Goal: Information Seeking & Learning: Check status

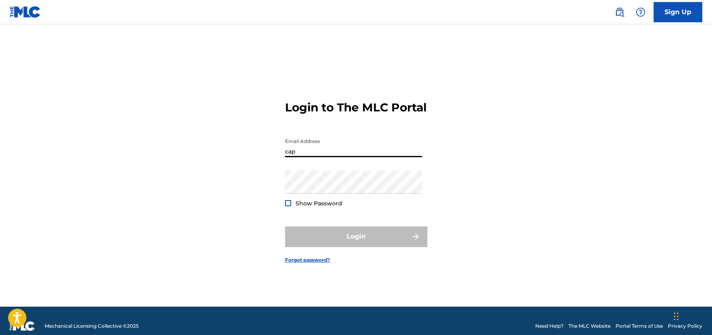
type input "[EMAIL_ADDRESS][DOMAIN_NAME]"
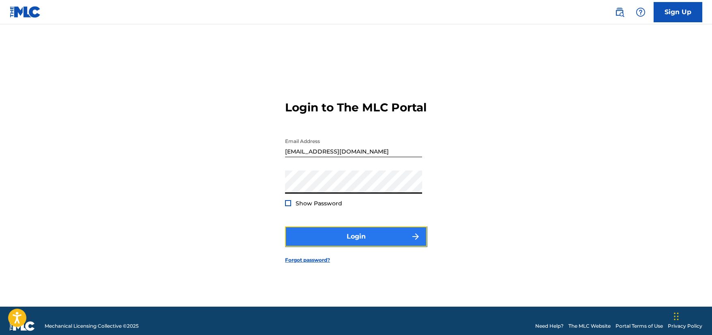
click at [405, 247] on button "Login" at bounding box center [356, 237] width 142 height 20
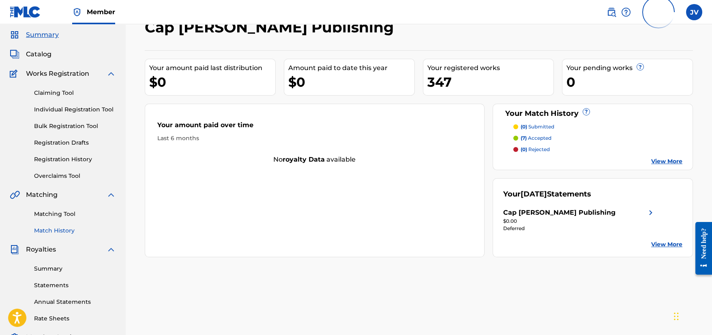
scroll to position [41, 0]
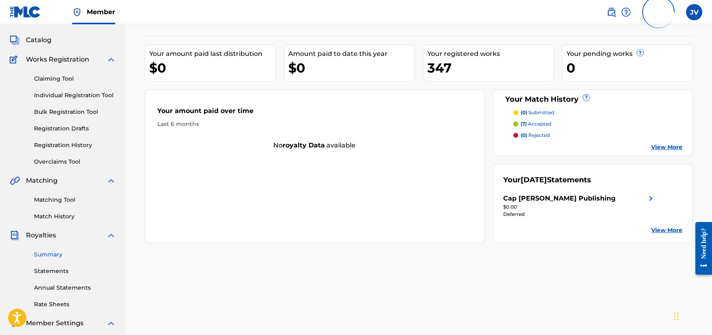
click at [56, 253] on link "Summary" at bounding box center [75, 255] width 82 height 9
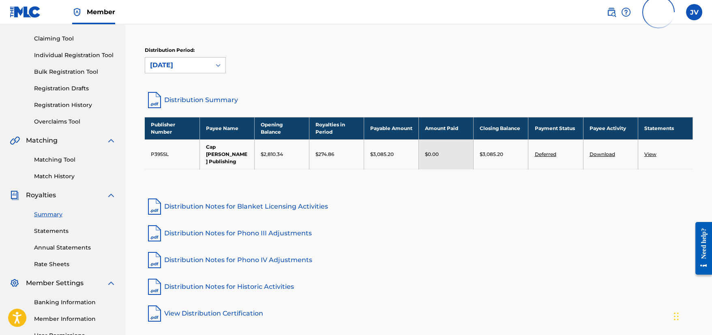
scroll to position [81, 0]
click at [195, 60] on div "[DATE]" at bounding box center [178, 65] width 56 height 10
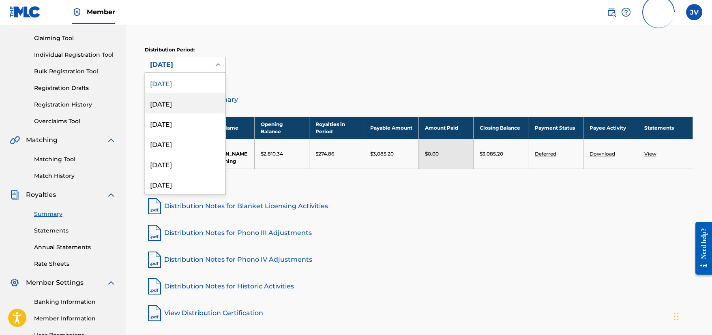
click at [185, 100] on div "[DATE]" at bounding box center [185, 103] width 80 height 20
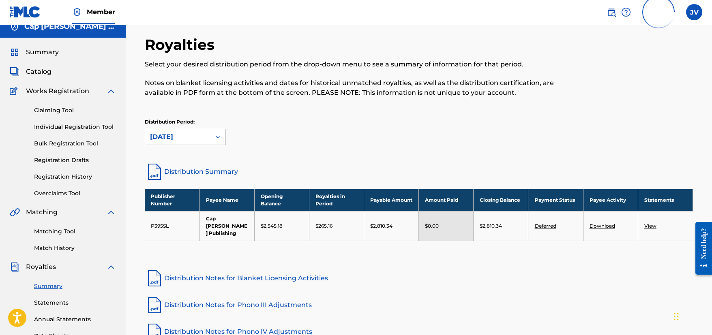
scroll to position [0, 0]
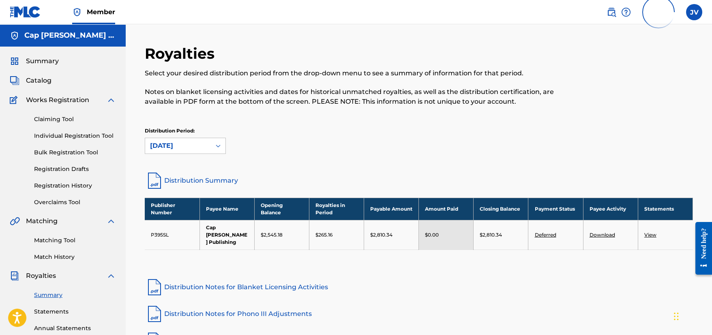
click at [202, 152] on div "[DATE]" at bounding box center [178, 145] width 66 height 15
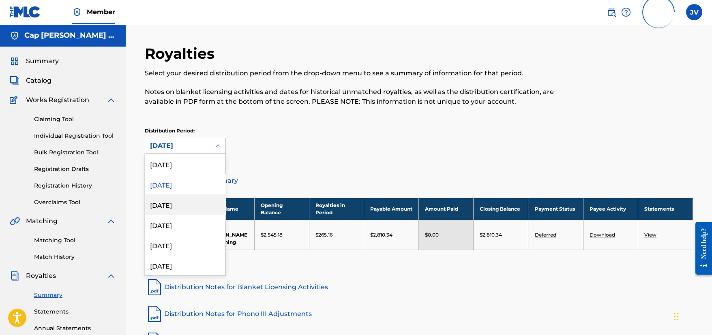
click at [178, 206] on div "[DATE]" at bounding box center [185, 205] width 80 height 20
click at [206, 147] on div "[DATE]" at bounding box center [178, 146] width 56 height 10
drag, startPoint x: 175, startPoint y: 225, endPoint x: 184, endPoint y: 225, distance: 8.5
click at [177, 225] on div "[DATE]" at bounding box center [185, 225] width 80 height 20
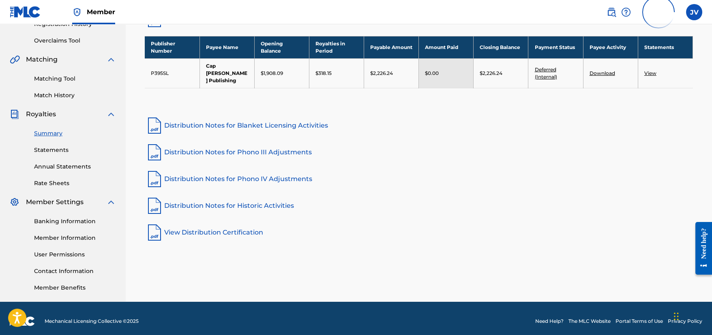
scroll to position [162, 0]
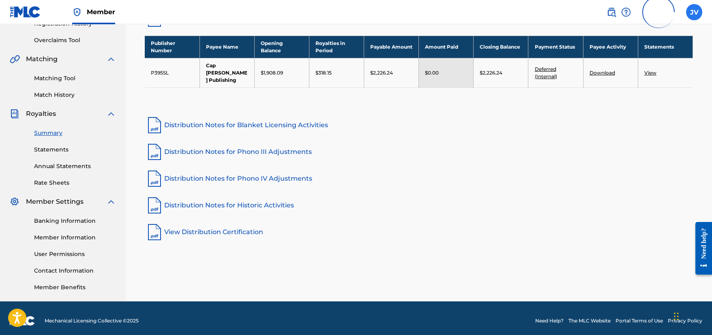
click at [694, 8] on label at bounding box center [694, 12] width 16 height 16
click at [694, 12] on input "JV [PERSON_NAME] [EMAIL_ADDRESS][DOMAIN_NAME] Profile Log out" at bounding box center [694, 12] width 0 height 0
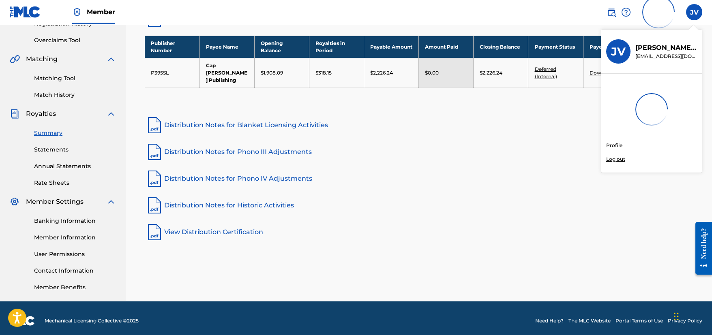
click at [618, 144] on link "Profile" at bounding box center [614, 145] width 16 height 7
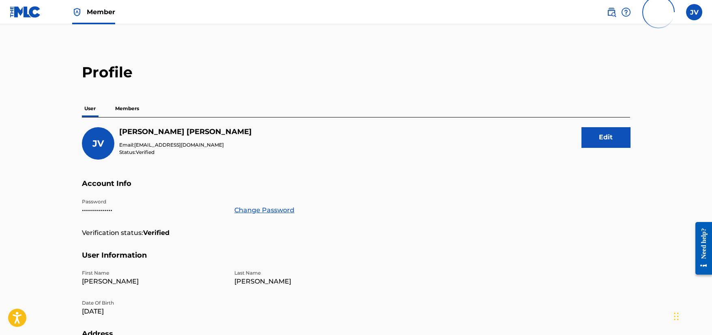
click at [127, 110] on p "Members" at bounding box center [127, 108] width 29 height 17
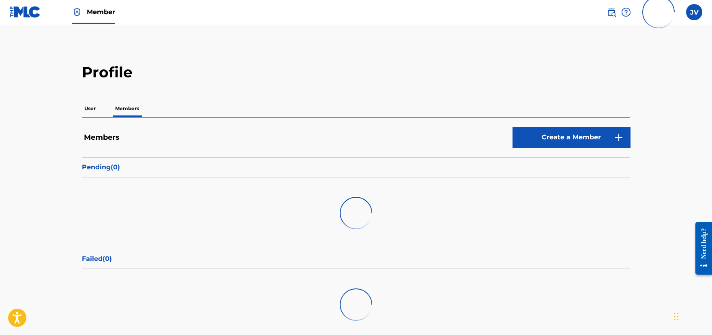
click at [90, 108] on p "User" at bounding box center [90, 108] width 16 height 17
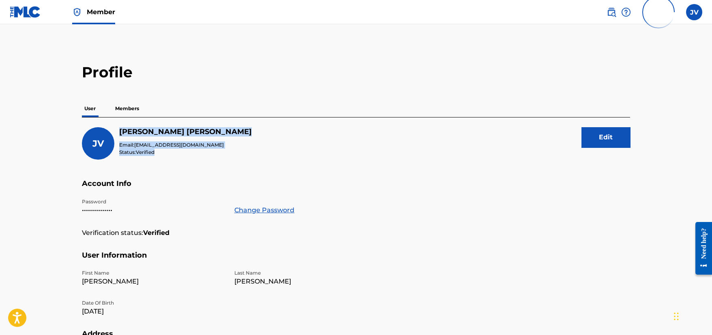
drag, startPoint x: 120, startPoint y: 132, endPoint x: 157, endPoint y: 153, distance: 43.0
click at [157, 153] on div "[PERSON_NAME] Email: [EMAIL_ADDRESS][DOMAIN_NAME] Status: Verified" at bounding box center [185, 141] width 133 height 29
copy div "[PERSON_NAME] Email: [EMAIL_ADDRESS][DOMAIN_NAME] Status: Verified"
click at [127, 110] on p "Members" at bounding box center [127, 108] width 29 height 17
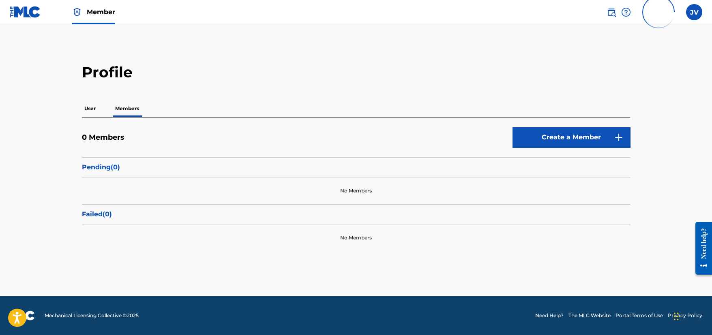
click at [88, 112] on p "User" at bounding box center [90, 108] width 16 height 17
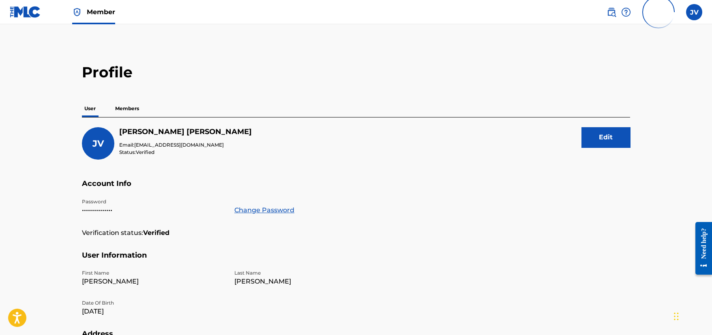
click at [649, 86] on main "Profile User Members [PERSON_NAME] [PERSON_NAME] Email: [EMAIL_ADDRESS][DOMAIN_…" at bounding box center [356, 265] width 712 height 483
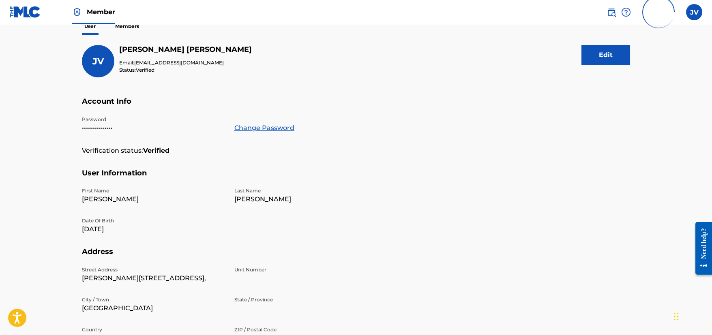
scroll to position [210, 0]
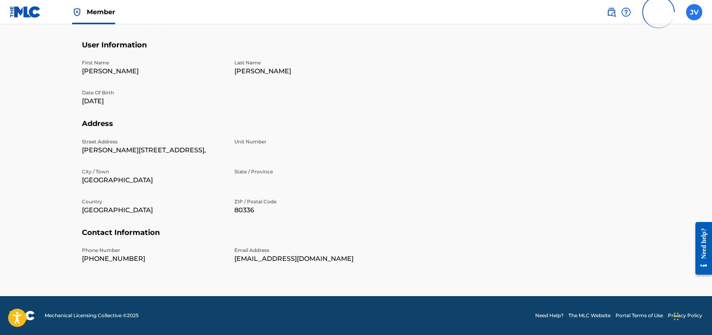
click at [697, 14] on label at bounding box center [694, 12] width 16 height 16
click at [694, 12] on input "JV [PERSON_NAME] [EMAIL_ADDRESS][DOMAIN_NAME] Profile Log out" at bounding box center [694, 12] width 0 height 0
click at [36, 14] on img at bounding box center [25, 12] width 31 height 12
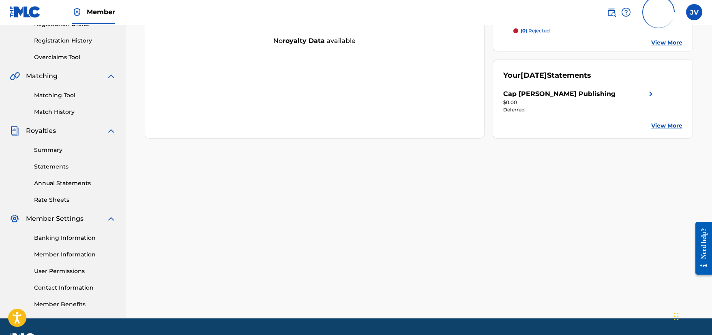
scroll to position [167, 0]
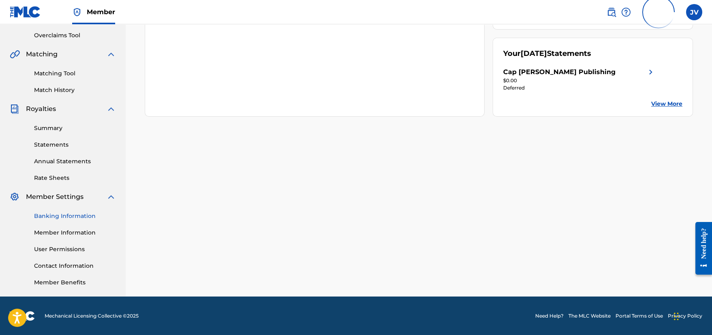
click at [73, 214] on link "Banking Information" at bounding box center [75, 216] width 82 height 9
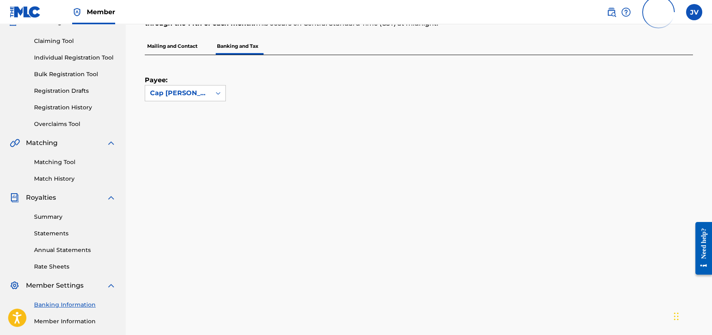
scroll to position [81, 0]
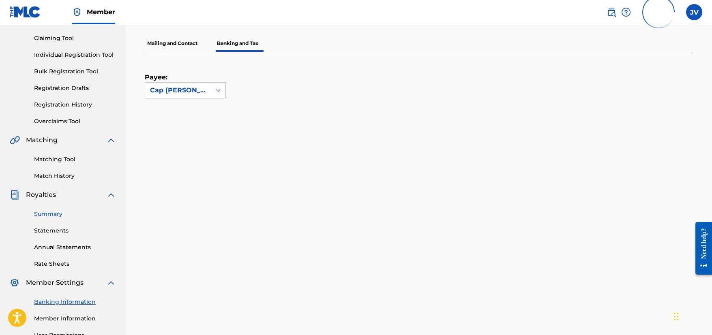
click at [48, 216] on link "Summary" at bounding box center [75, 214] width 82 height 9
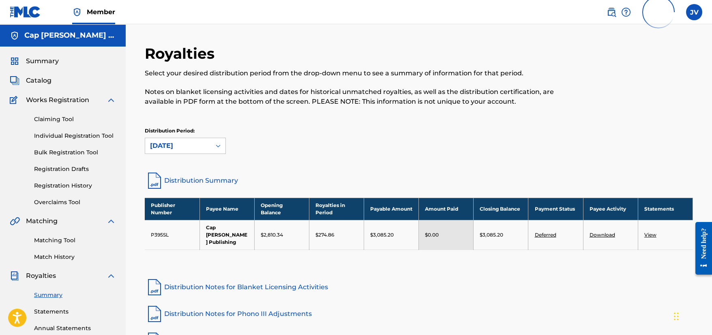
click at [546, 232] on link "Deferred" at bounding box center [545, 235] width 21 height 6
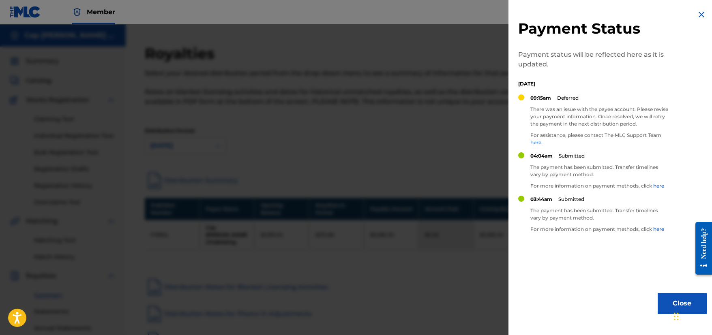
click at [700, 13] on img at bounding box center [702, 15] width 10 height 10
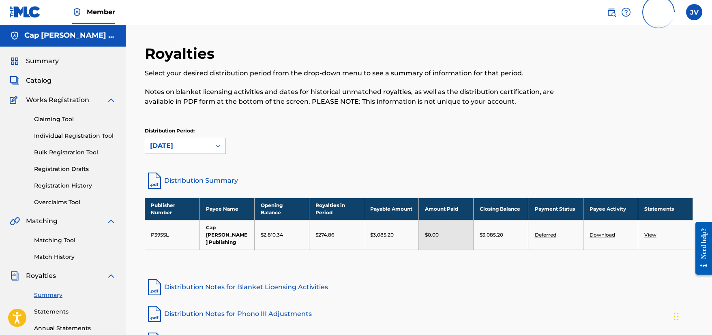
scroll to position [167, 0]
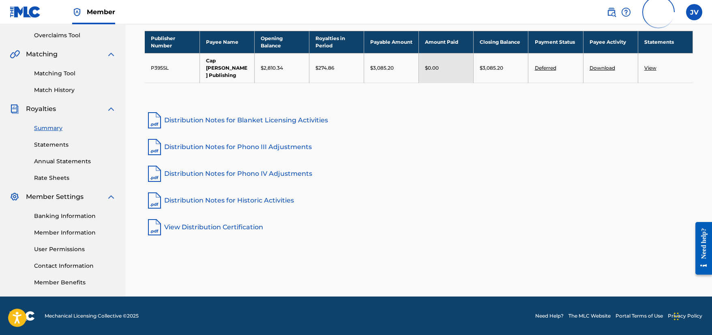
click at [72, 217] on link "Banking Information" at bounding box center [75, 216] width 82 height 9
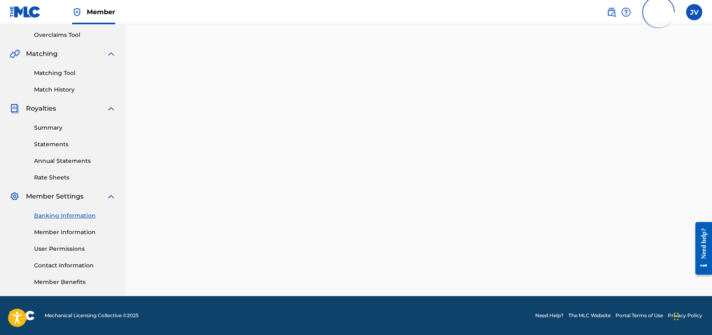
scroll to position [167, 0]
click at [54, 130] on link "Summary" at bounding box center [75, 128] width 82 height 9
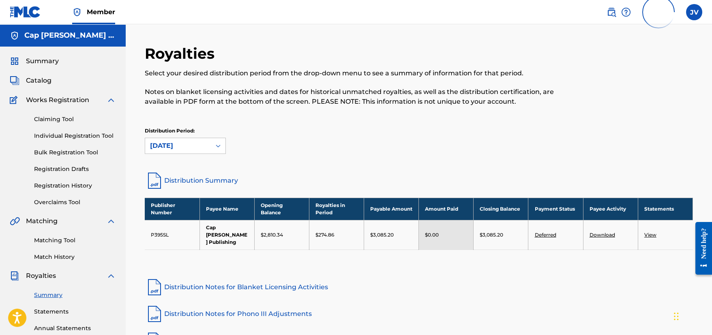
click at [488, 134] on div "Distribution Period: [DATE]" at bounding box center [419, 140] width 548 height 27
click at [201, 145] on div "[DATE]" at bounding box center [178, 146] width 56 height 10
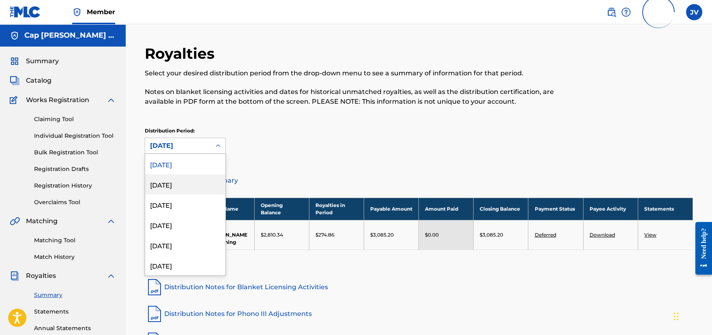
click at [185, 187] on div "[DATE]" at bounding box center [185, 184] width 80 height 20
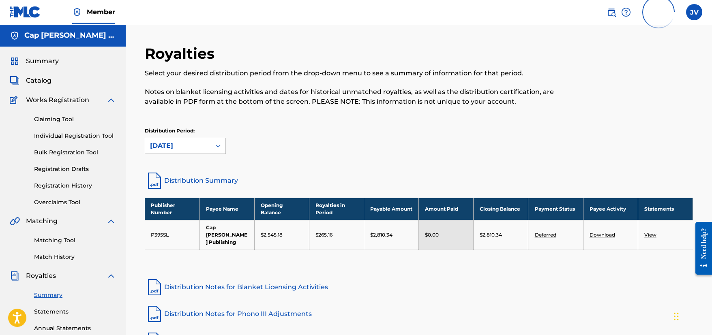
click at [180, 150] on div "[DATE]" at bounding box center [178, 146] width 56 height 10
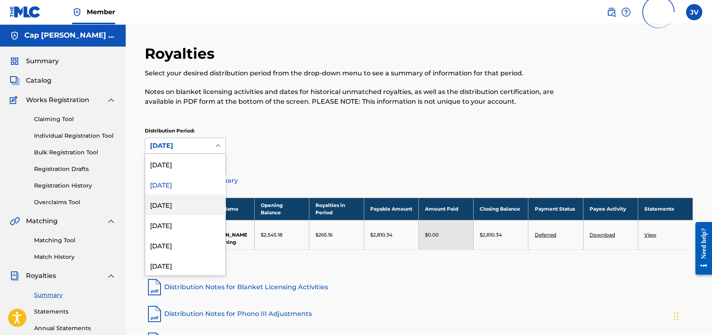
click at [177, 204] on div "[DATE]" at bounding box center [185, 205] width 80 height 20
click at [196, 150] on div "[DATE]" at bounding box center [178, 146] width 56 height 10
click at [171, 225] on div "[DATE]" at bounding box center [185, 225] width 80 height 20
click at [194, 152] on div "[DATE]" at bounding box center [178, 145] width 66 height 15
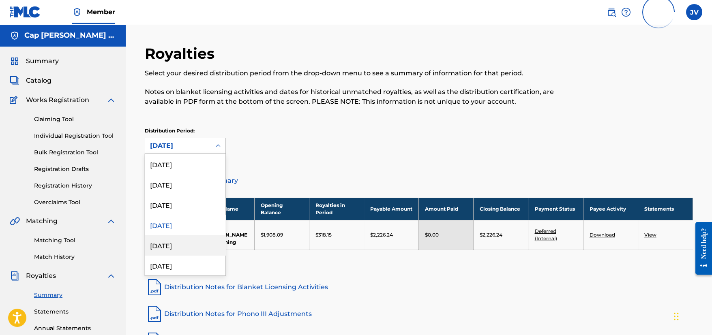
click at [172, 242] on div "[DATE]" at bounding box center [185, 245] width 80 height 20
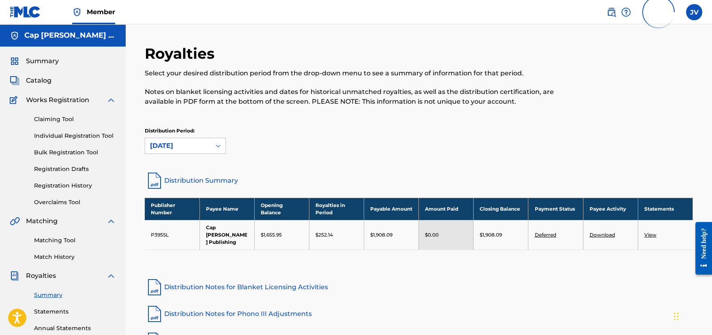
click at [191, 150] on div "[DATE]" at bounding box center [178, 146] width 56 height 10
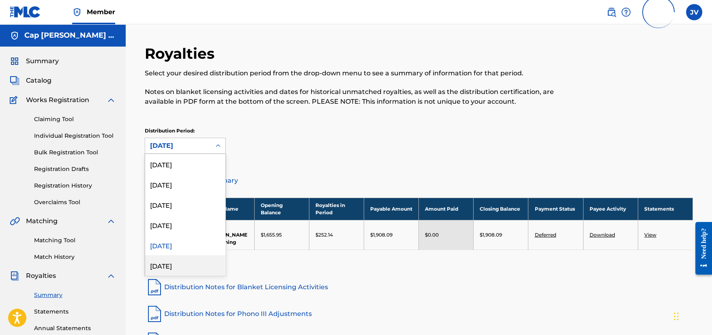
click at [174, 264] on div "[DATE]" at bounding box center [185, 266] width 80 height 20
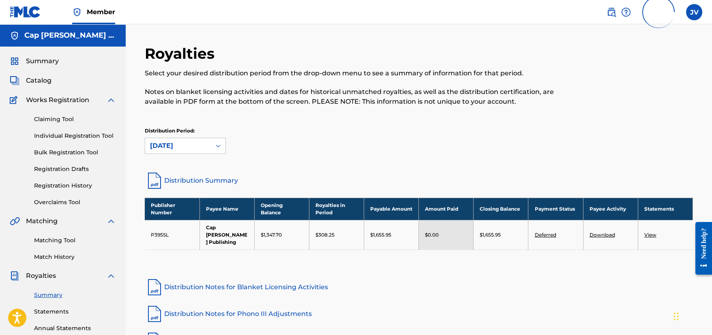
click at [199, 150] on div "[DATE]" at bounding box center [178, 146] width 56 height 10
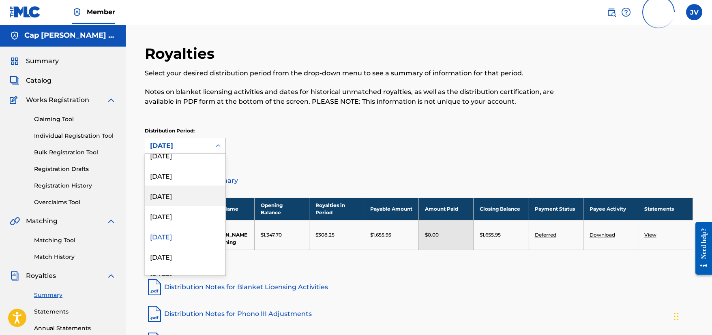
scroll to position [47, 0]
click at [174, 239] on div "[DATE]" at bounding box center [185, 239] width 80 height 20
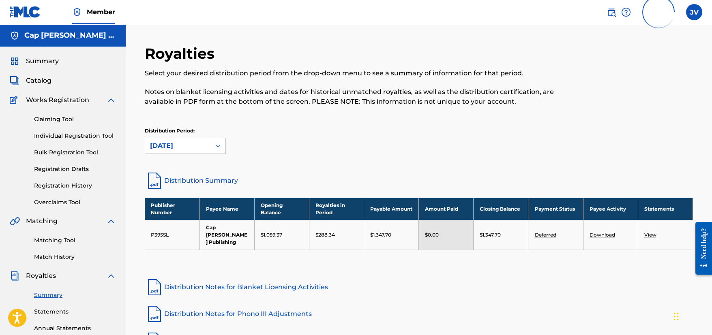
click at [199, 149] on div "[DATE]" at bounding box center [178, 146] width 56 height 10
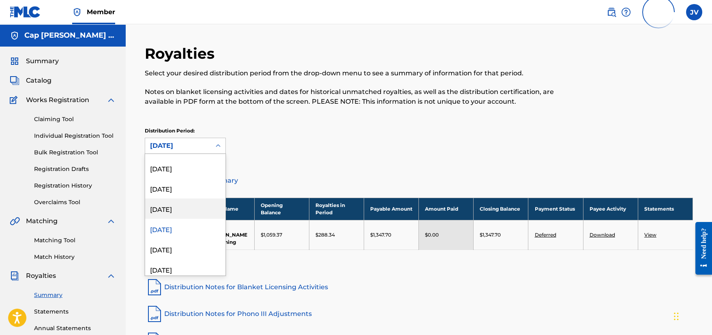
scroll to position [67, 0]
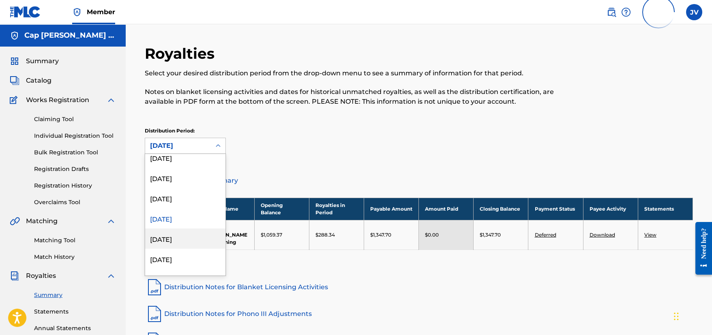
click at [183, 237] on div "[DATE]" at bounding box center [185, 239] width 80 height 20
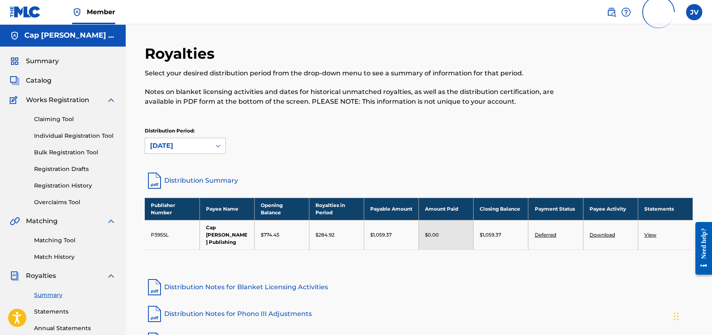
click at [200, 148] on div "[DATE]" at bounding box center [178, 146] width 56 height 10
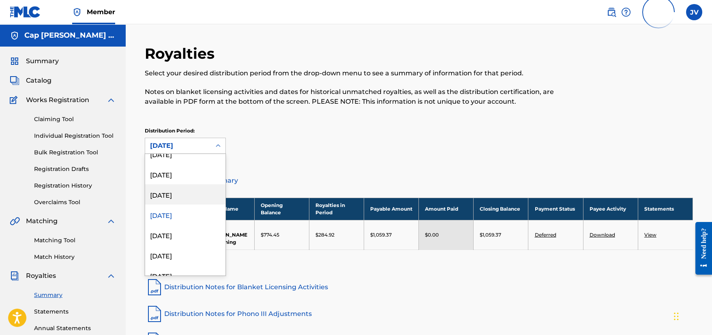
scroll to position [128, 0]
click at [173, 199] on div "[DATE]" at bounding box center [185, 198] width 80 height 20
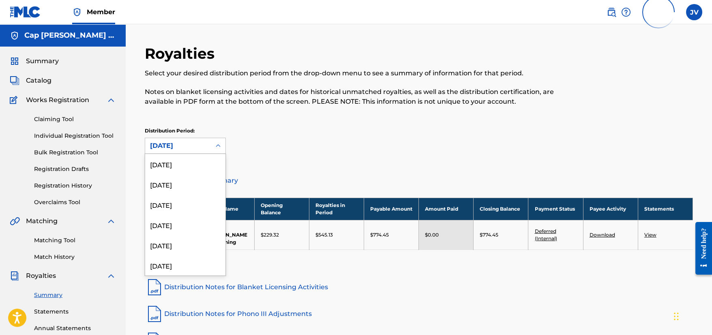
click at [204, 149] on div "[DATE]" at bounding box center [178, 146] width 56 height 10
click at [183, 238] on div "[DATE]" at bounding box center [185, 239] width 80 height 20
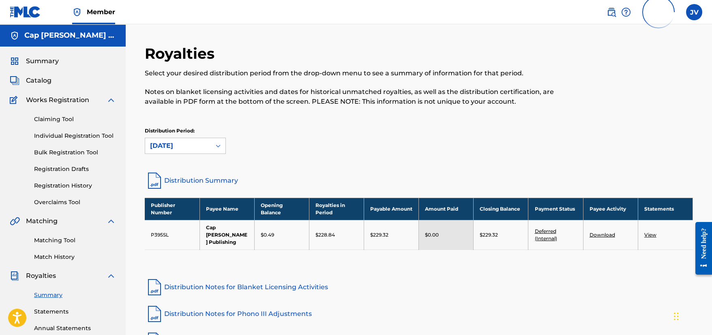
click at [206, 150] on div "[DATE]" at bounding box center [178, 145] width 66 height 15
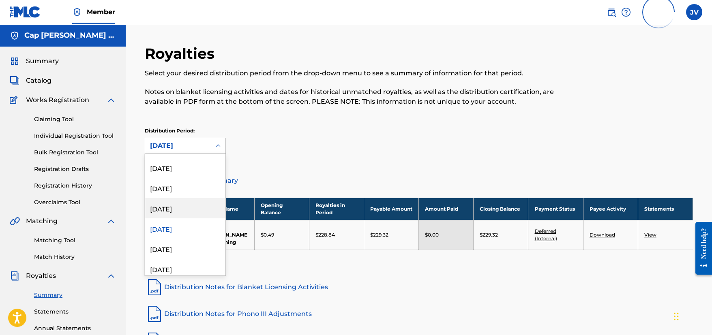
scroll to position [128, 0]
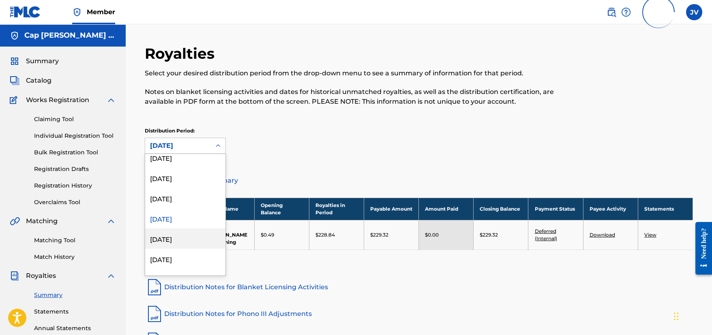
click at [184, 242] on div "[DATE]" at bounding box center [185, 239] width 80 height 20
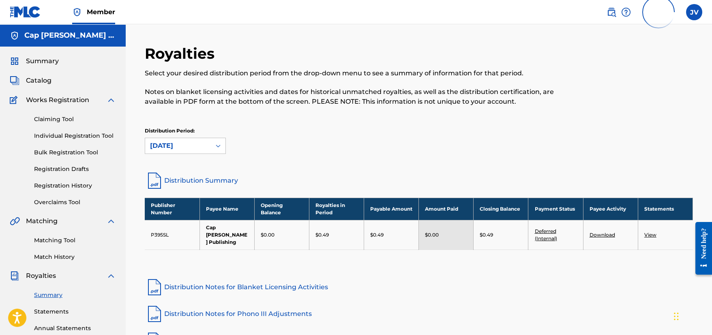
click at [217, 148] on icon at bounding box center [218, 146] width 8 height 8
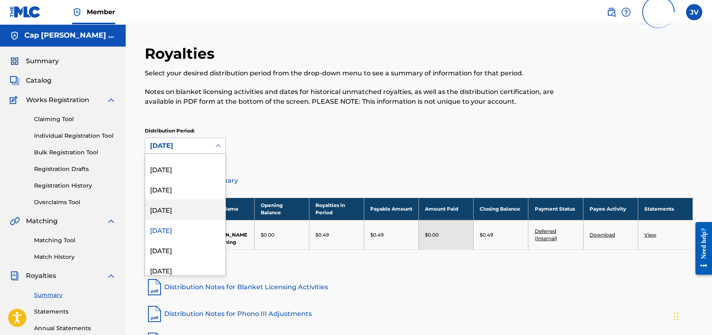
scroll to position [148, 0]
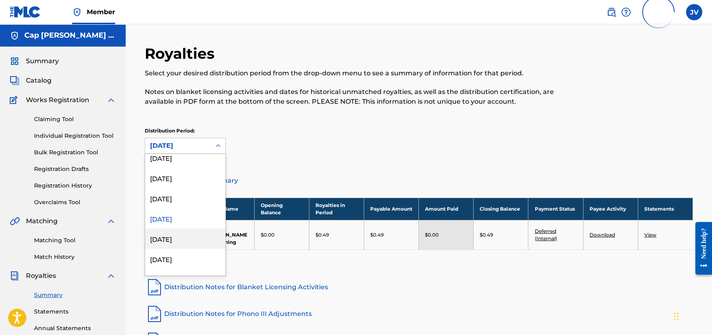
click at [187, 235] on div "[DATE]" at bounding box center [185, 239] width 80 height 20
